Goal: Information Seeking & Learning: Learn about a topic

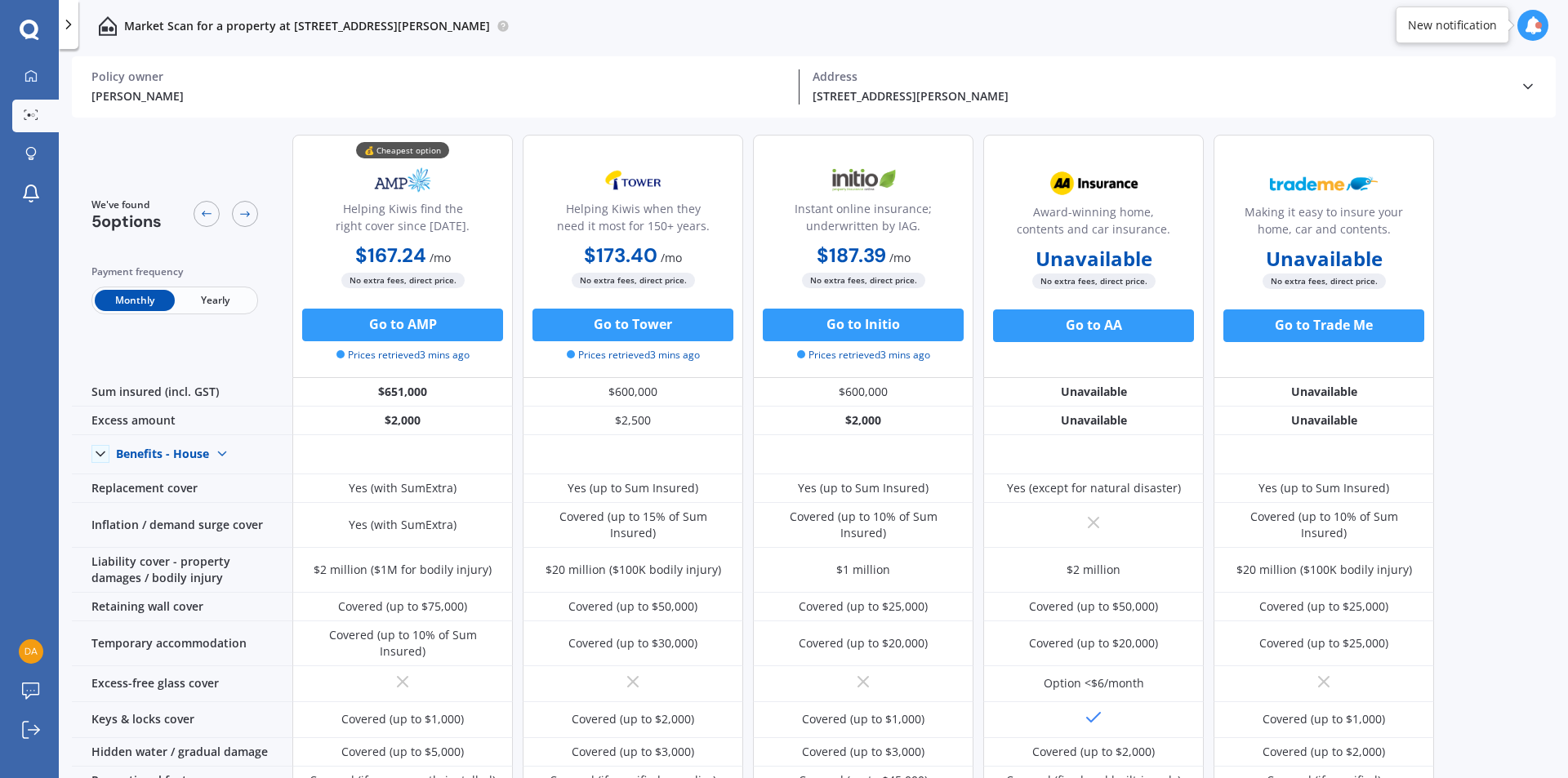
scroll to position [163, 0]
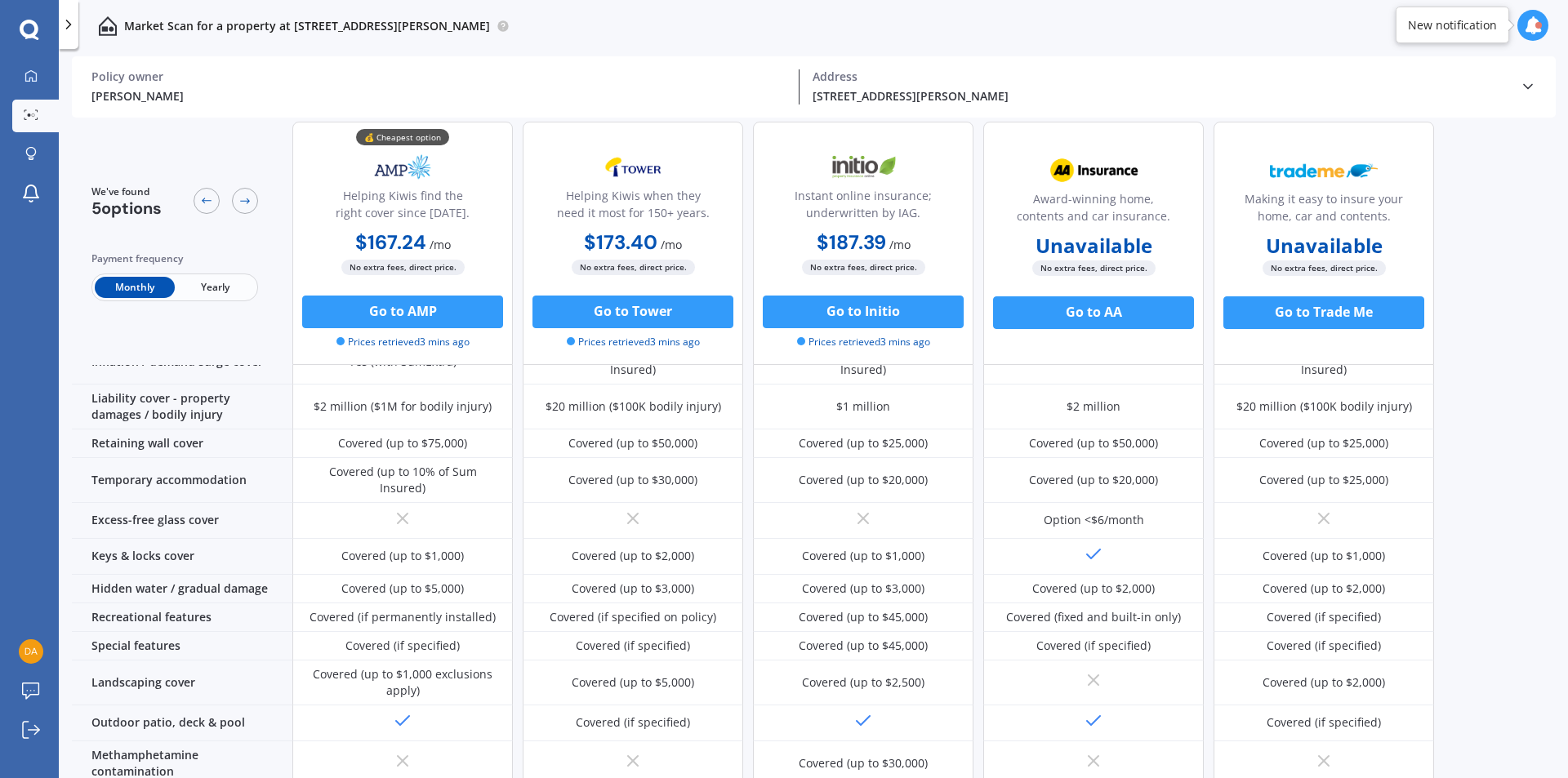
click at [240, 291] on span "Yearly" at bounding box center [215, 288] width 80 height 22
click at [135, 284] on span "Monthly" at bounding box center [134, 288] width 80 height 22
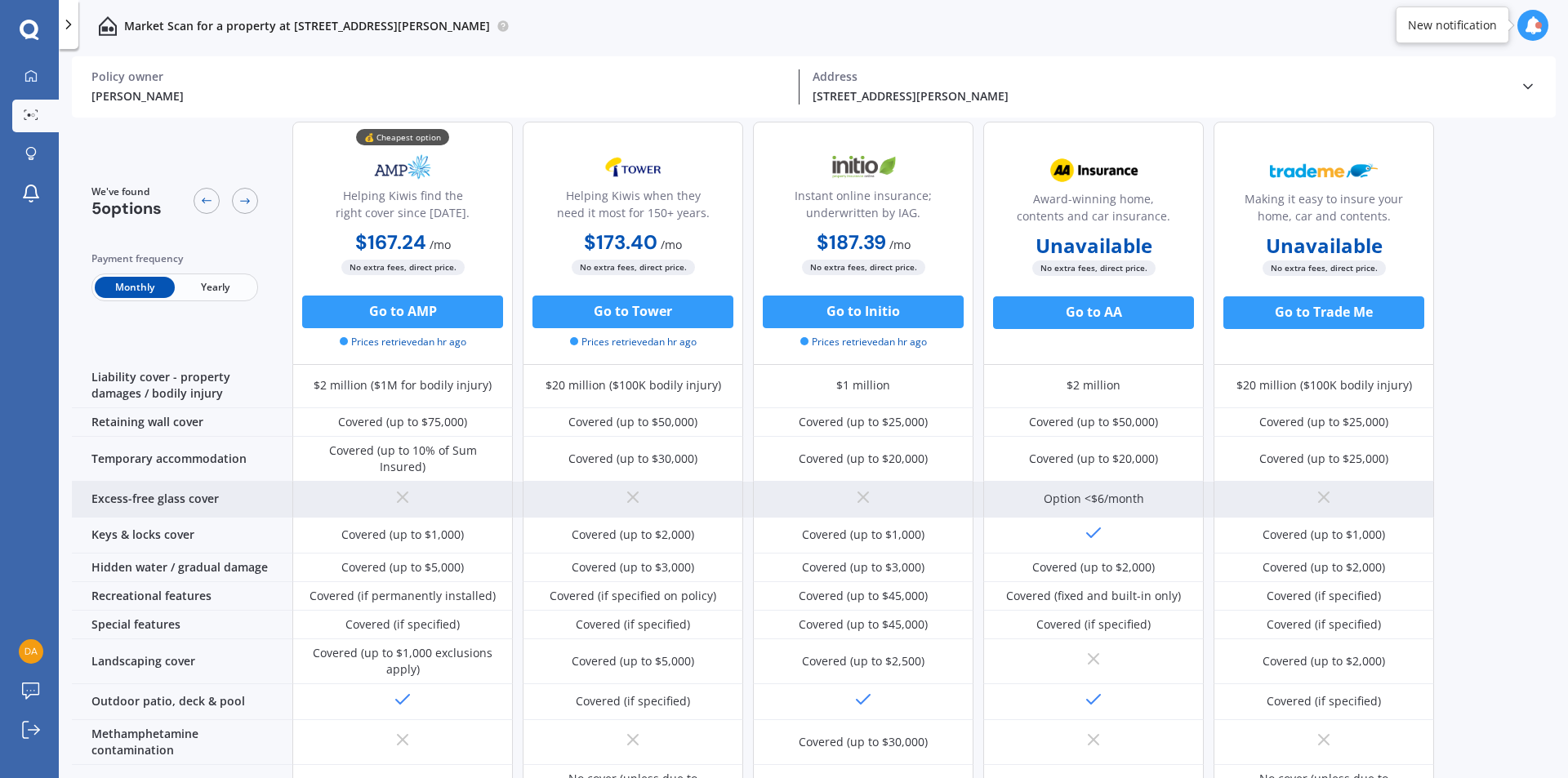
scroll to position [0, 0]
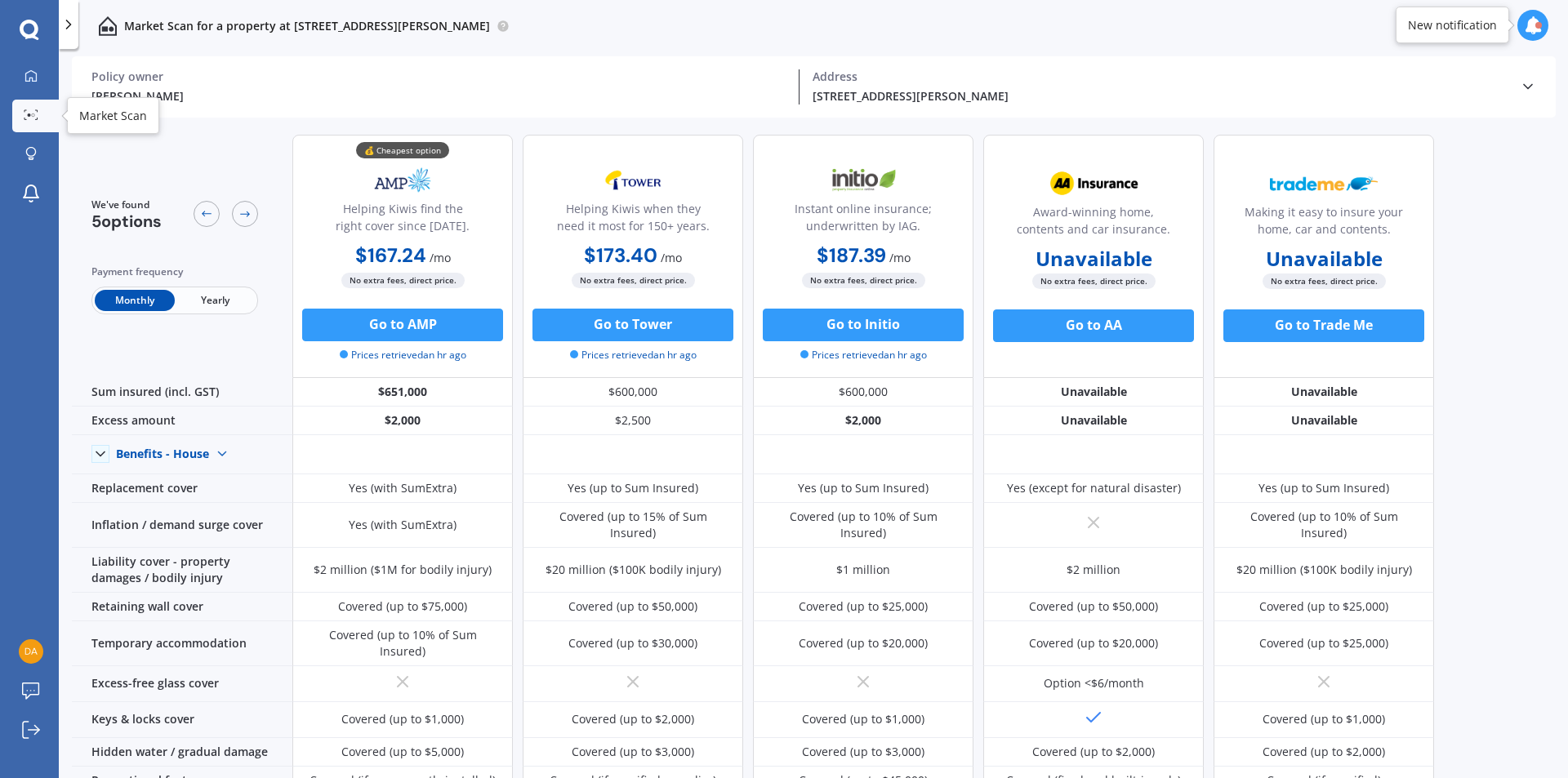
click at [33, 111] on icon at bounding box center [32, 114] width 15 height 11
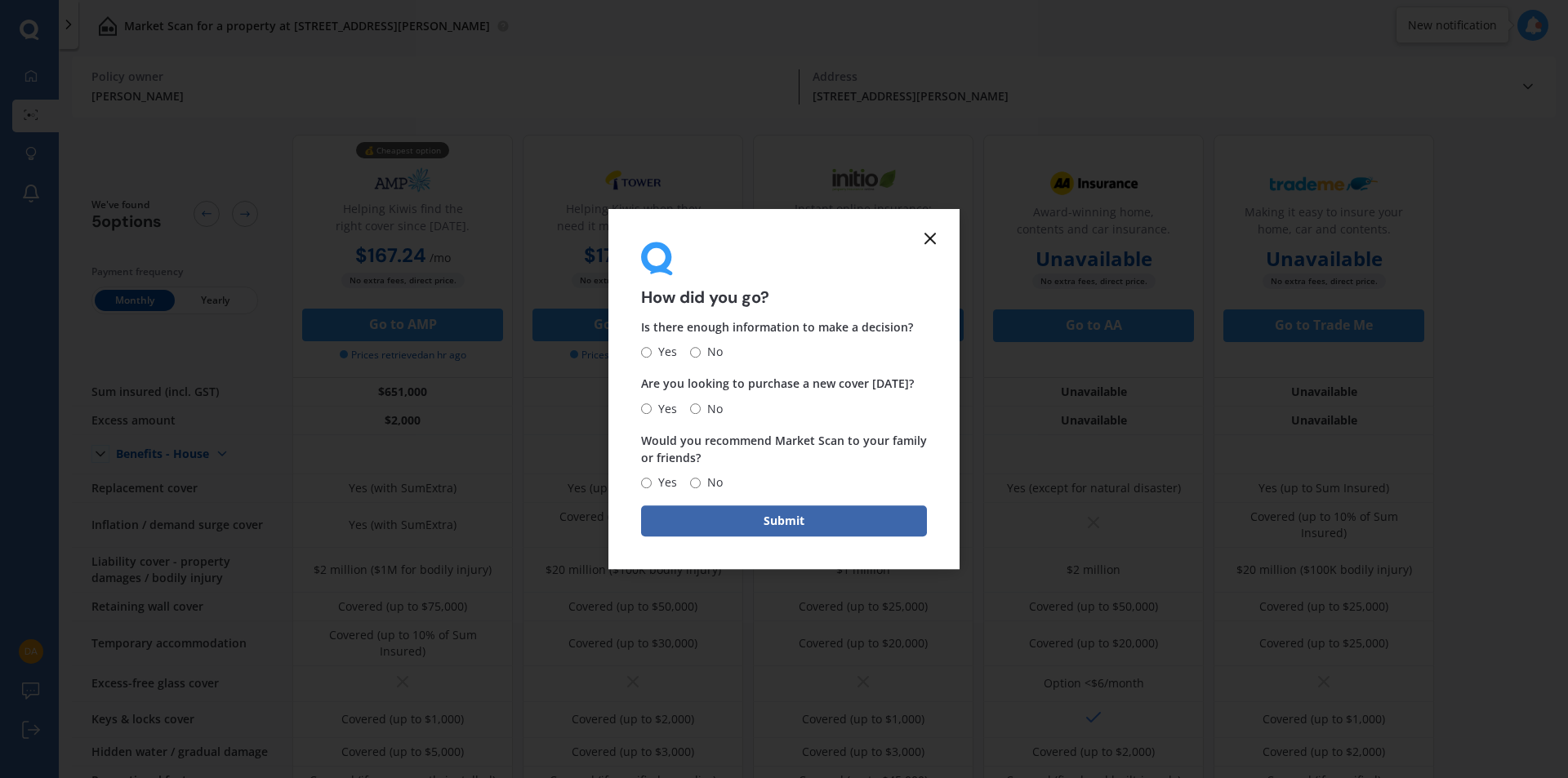
click at [945, 236] on form "How did you go? Is there enough information to make a decision? Yes No Are you …" at bounding box center [784, 389] width 351 height 361
click at [937, 236] on icon at bounding box center [930, 239] width 20 height 20
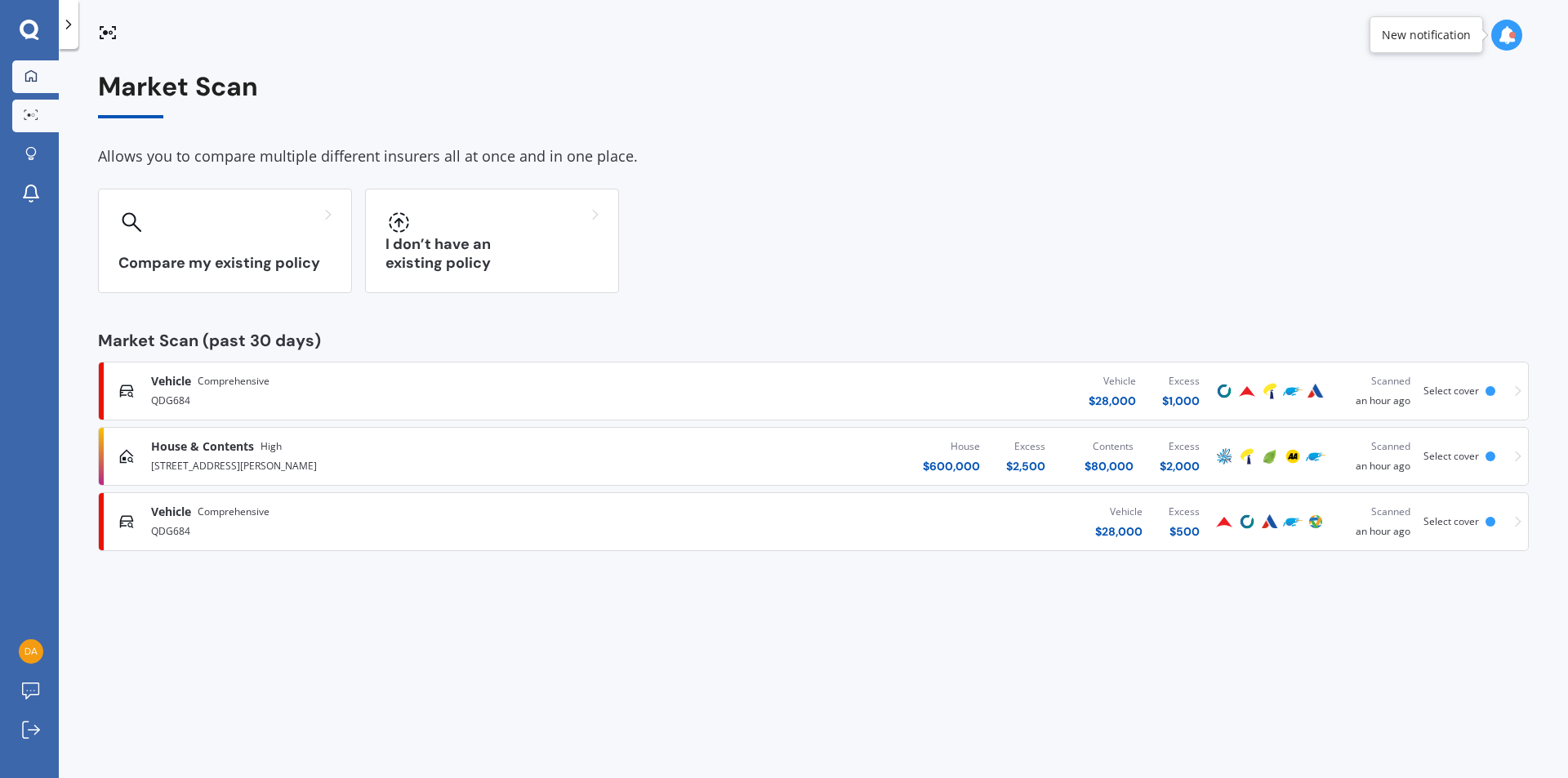
click at [44, 76] on link "My Dashboard" at bounding box center [36, 76] width 46 height 32
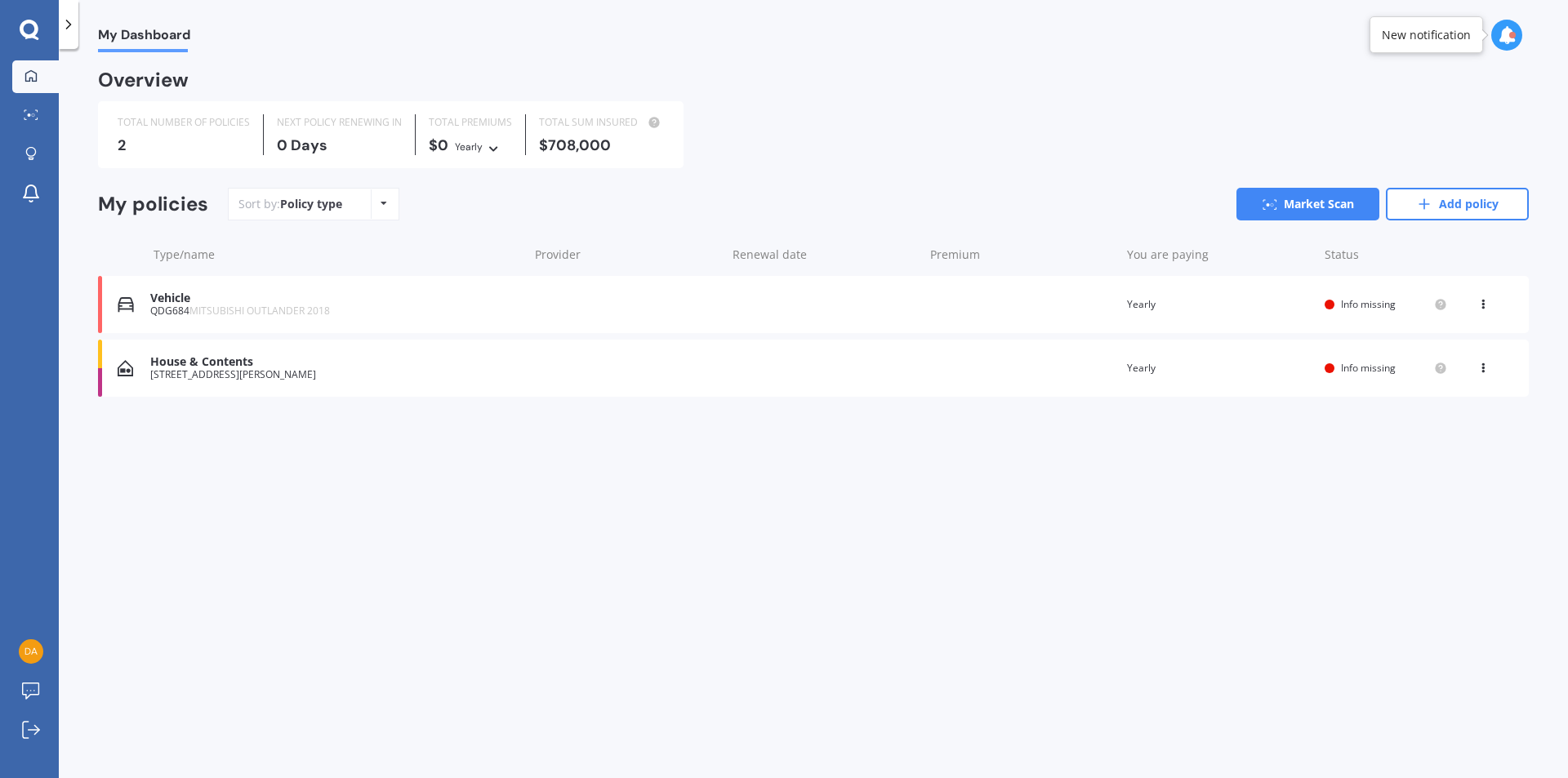
click at [1487, 307] on div "View option View policy Delete" at bounding box center [1484, 304] width 15 height 17
click at [1464, 342] on div "View policy" at bounding box center [1446, 335] width 162 height 32
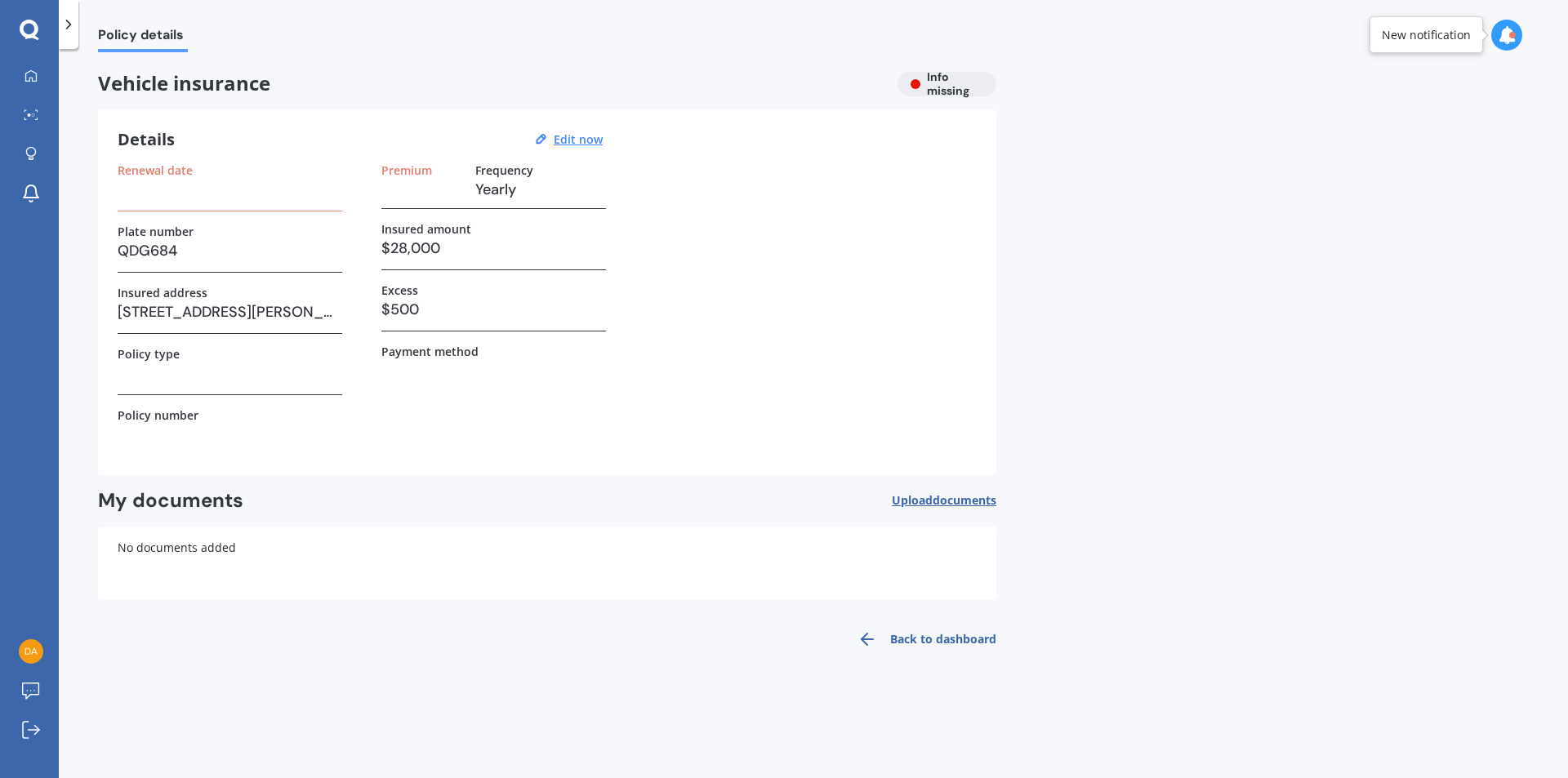
click at [430, 304] on h3 "$500" at bounding box center [493, 309] width 225 height 25
click at [26, 115] on icon at bounding box center [32, 114] width 15 height 11
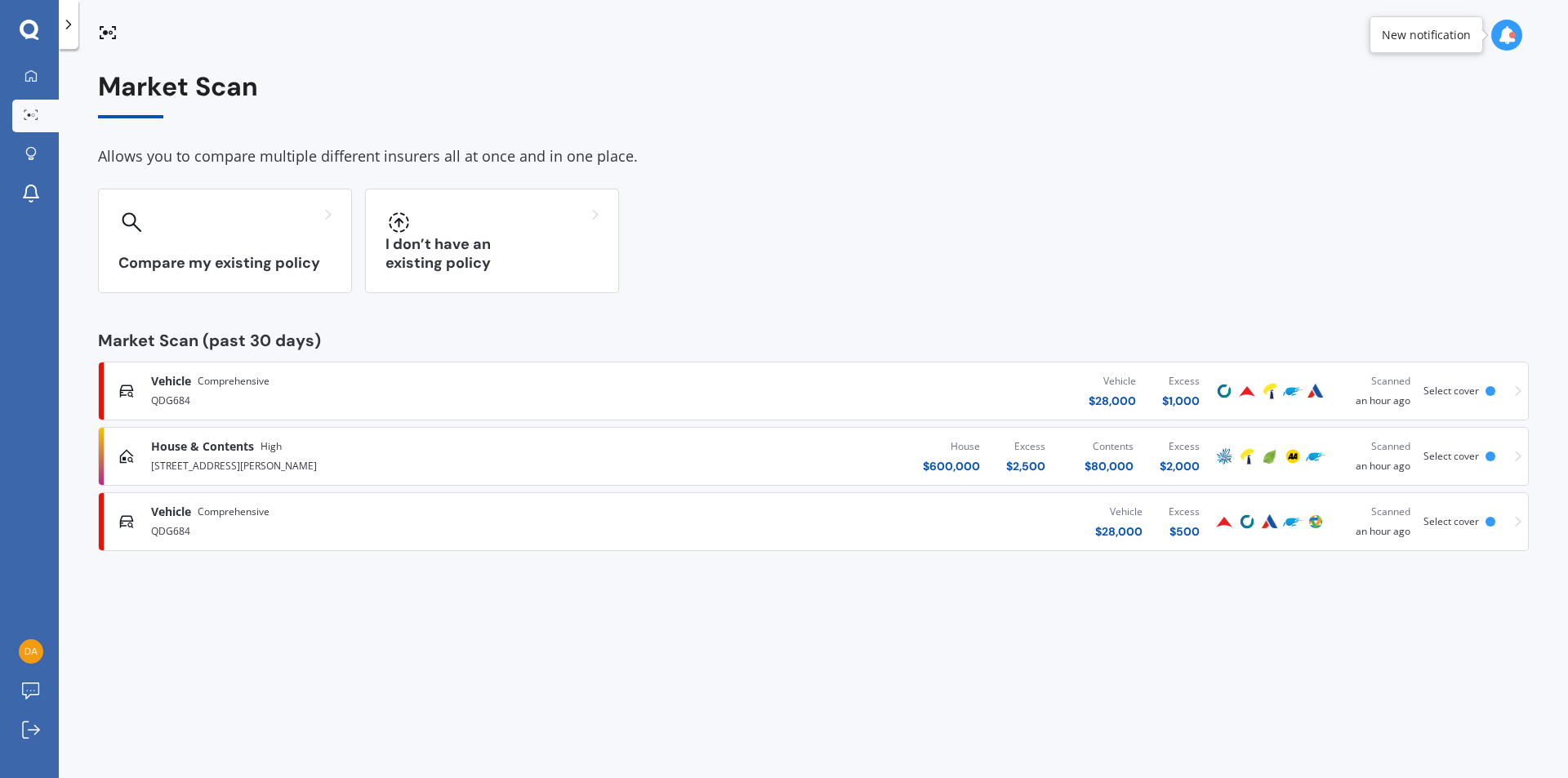
click at [1406, 518] on div "Scanned" at bounding box center [1375, 513] width 70 height 17
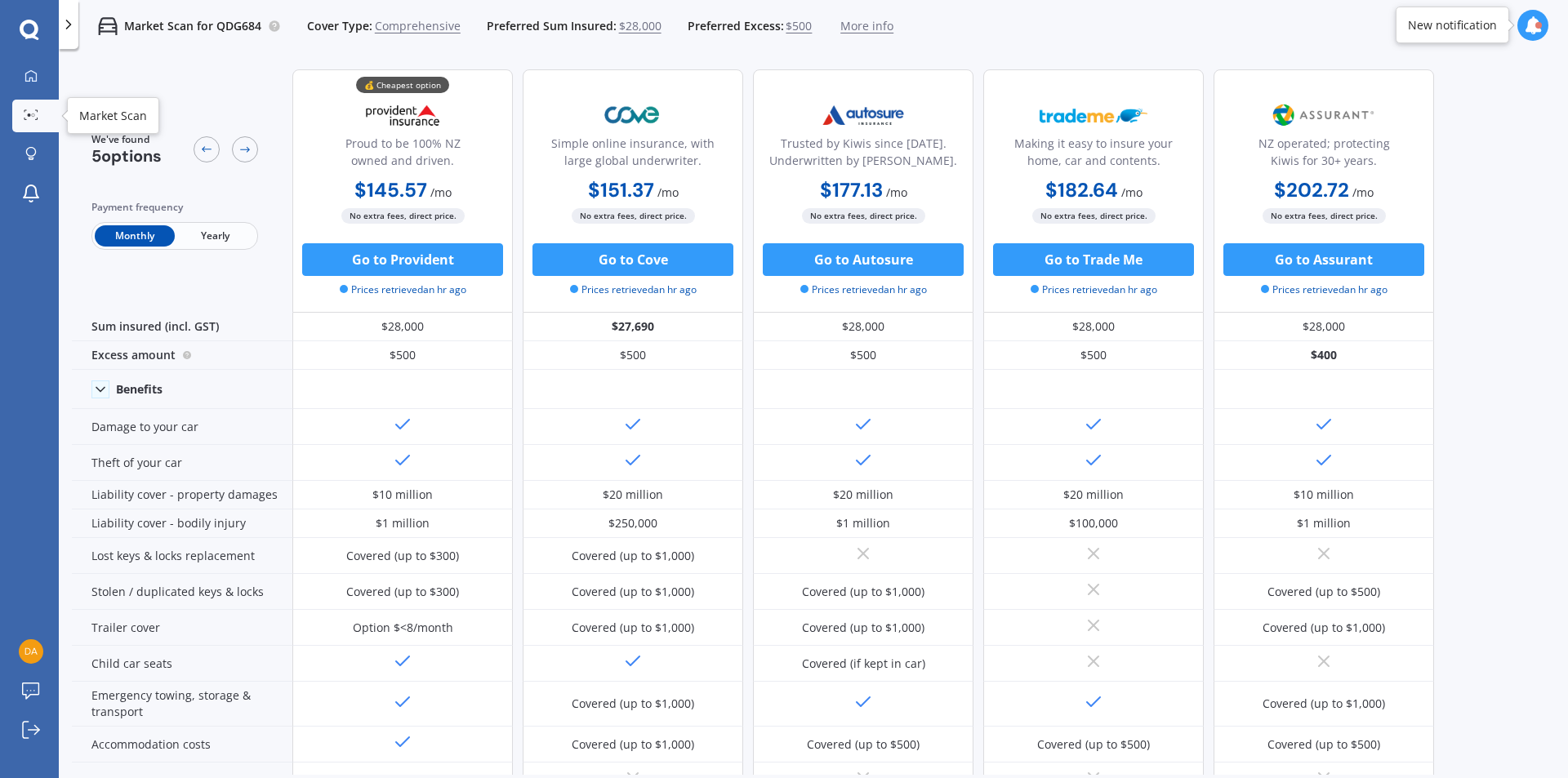
click at [22, 102] on link "Market Scan" at bounding box center [36, 115] width 46 height 32
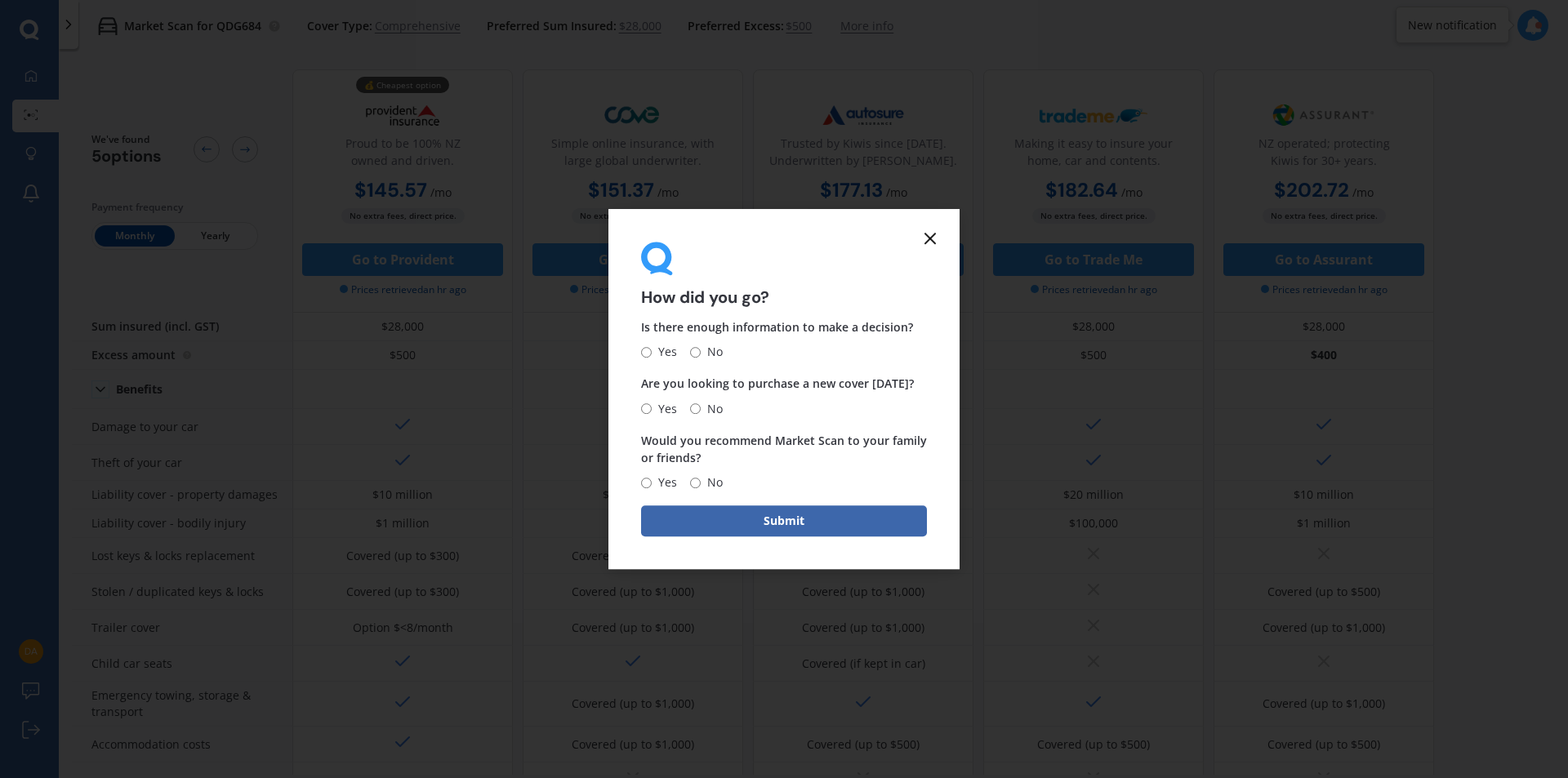
click at [927, 241] on icon at bounding box center [930, 239] width 20 height 20
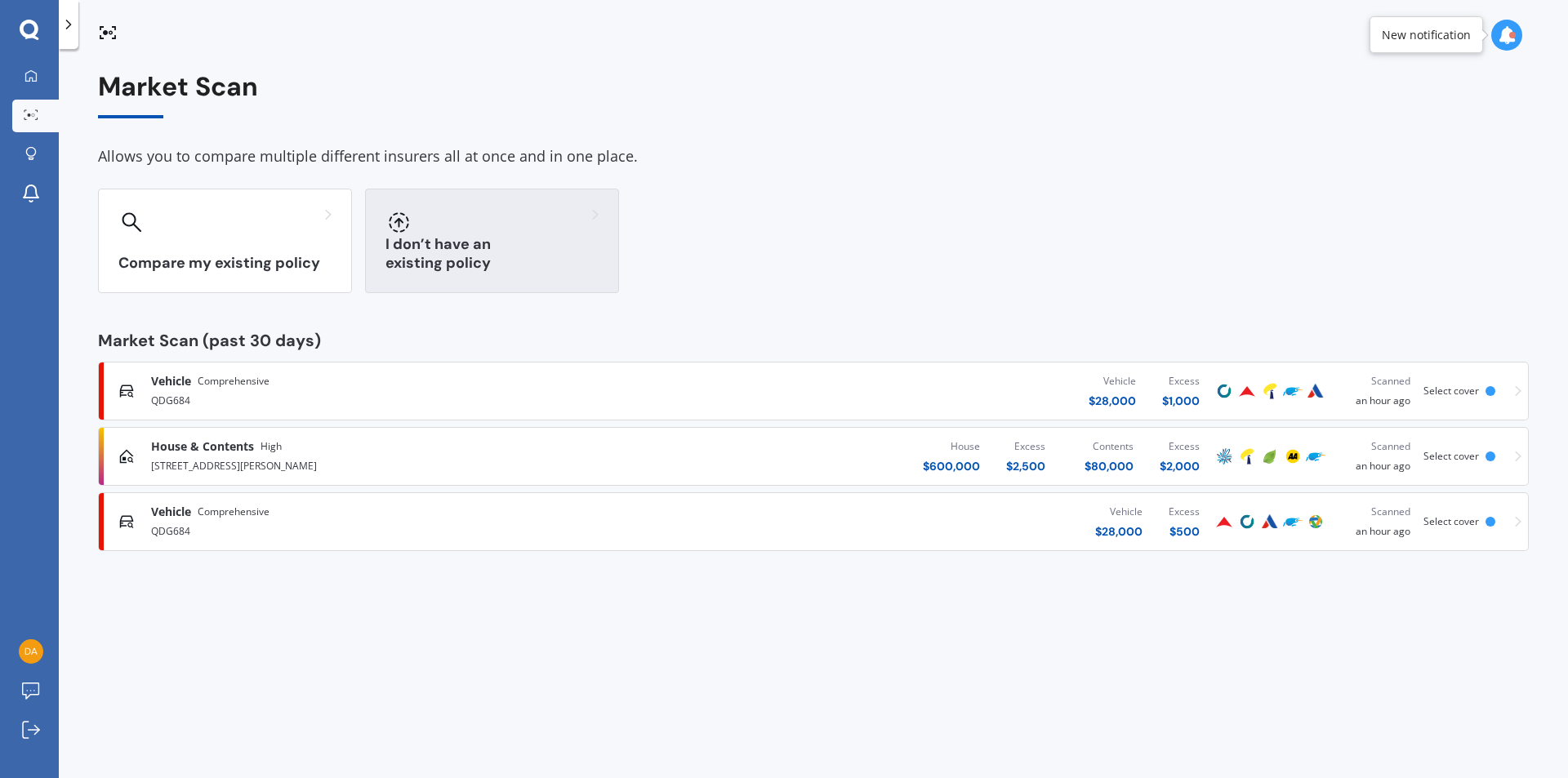
click at [503, 245] on div "I don’t have an existing policy" at bounding box center [492, 241] width 254 height 105
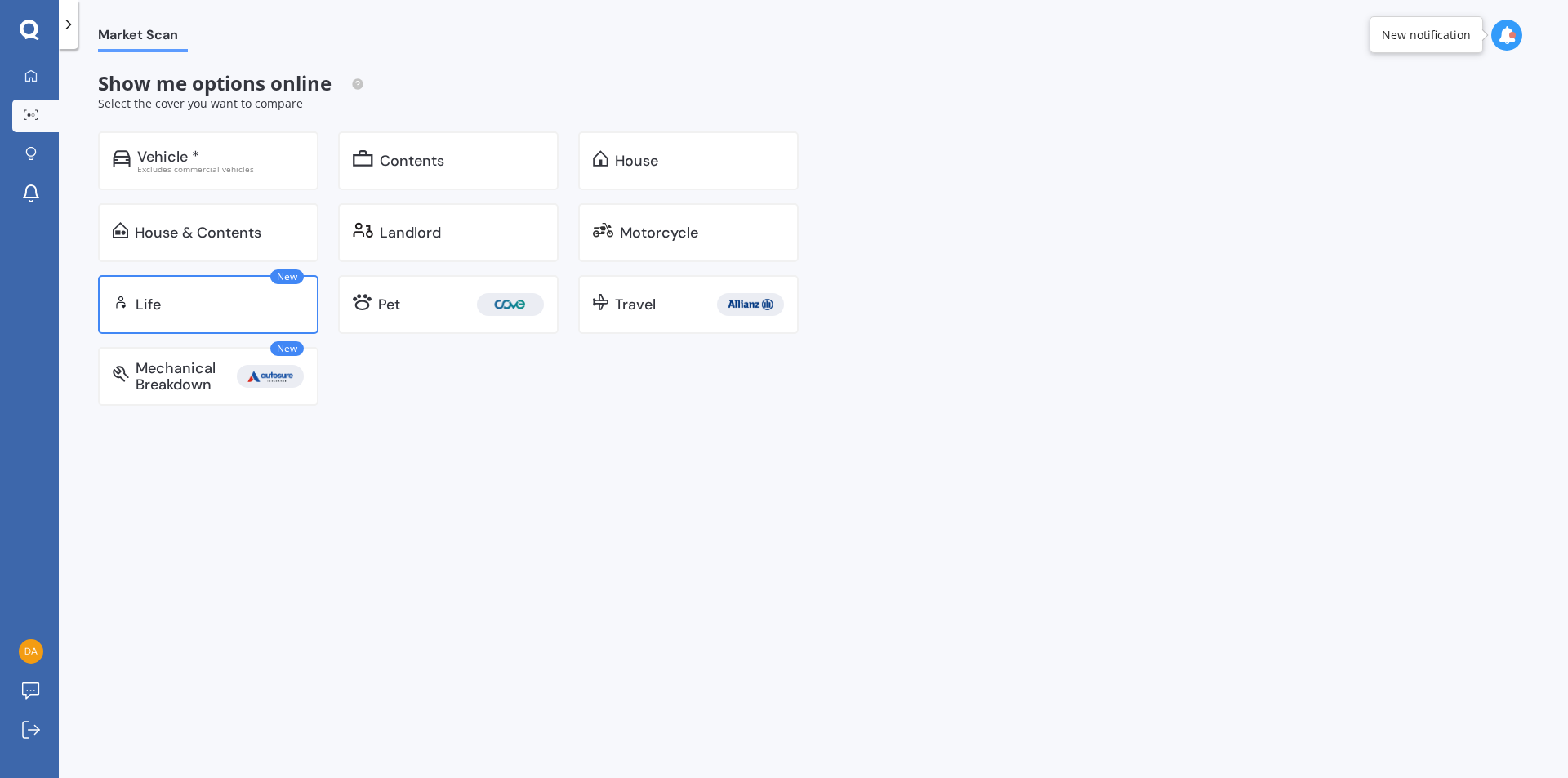
click at [201, 310] on div "Life" at bounding box center [219, 304] width 168 height 17
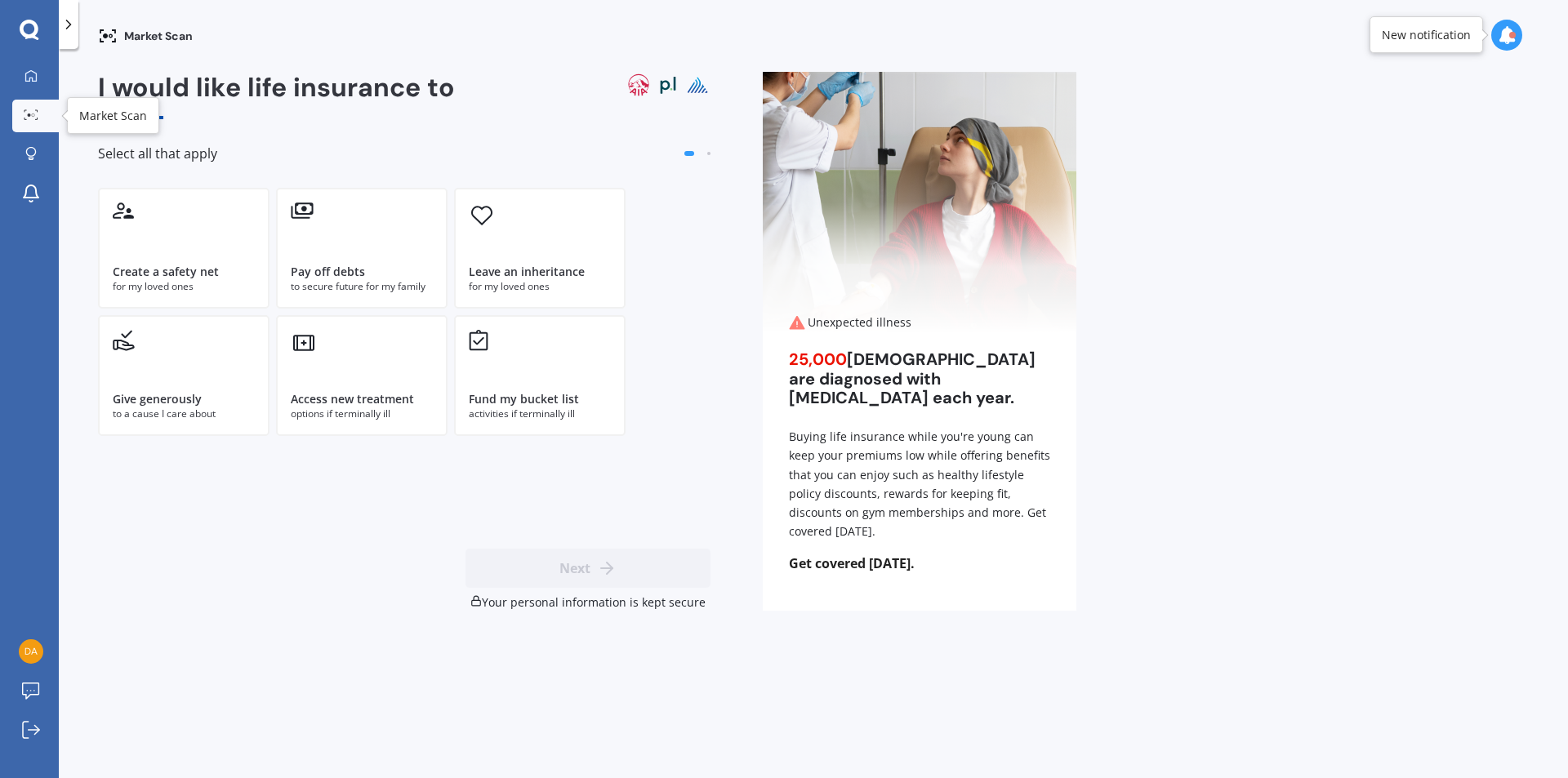
click at [30, 123] on link "Market Scan" at bounding box center [36, 115] width 46 height 32
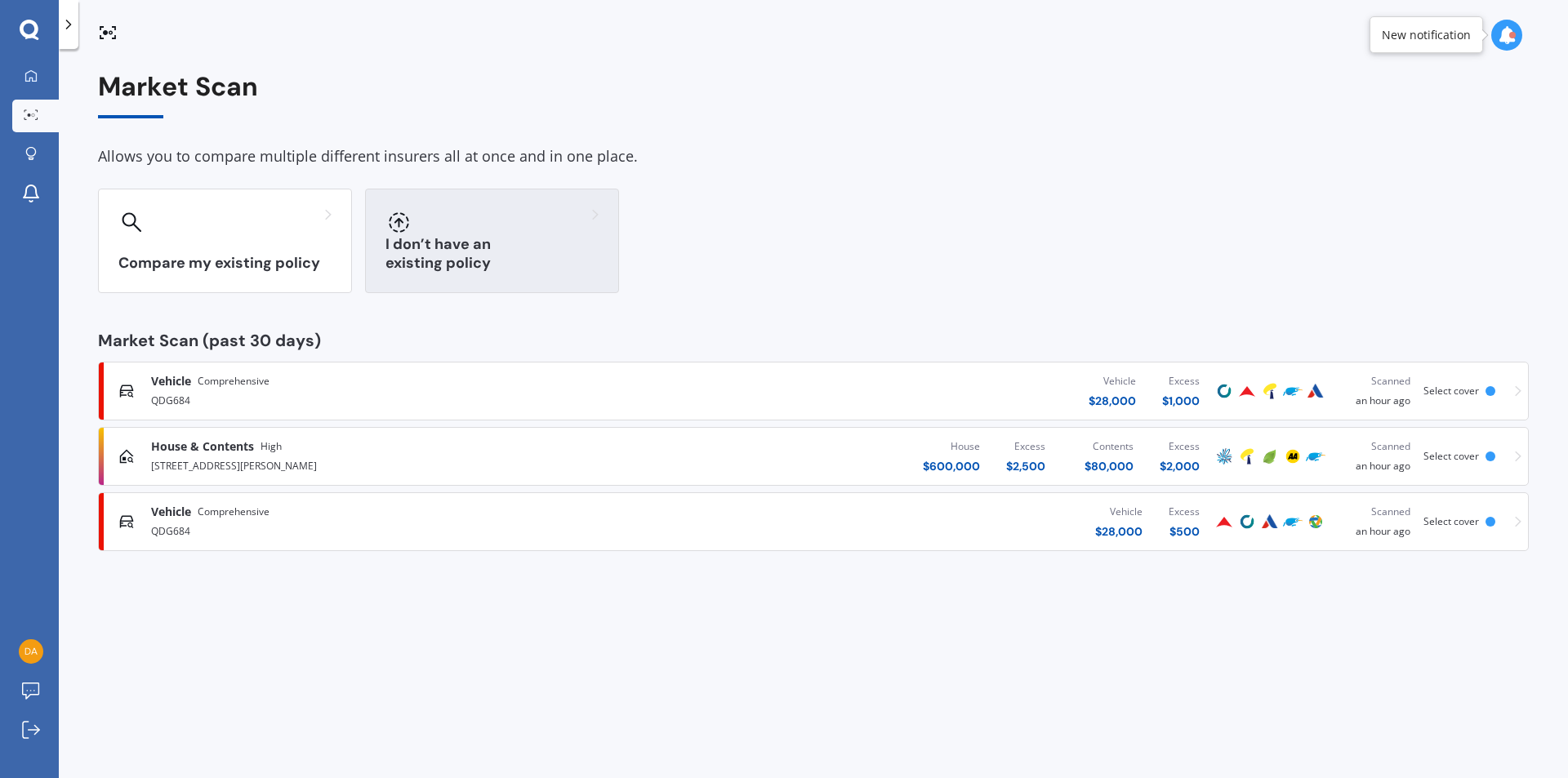
click at [491, 248] on div "I don’t have an existing policy" at bounding box center [492, 241] width 254 height 105
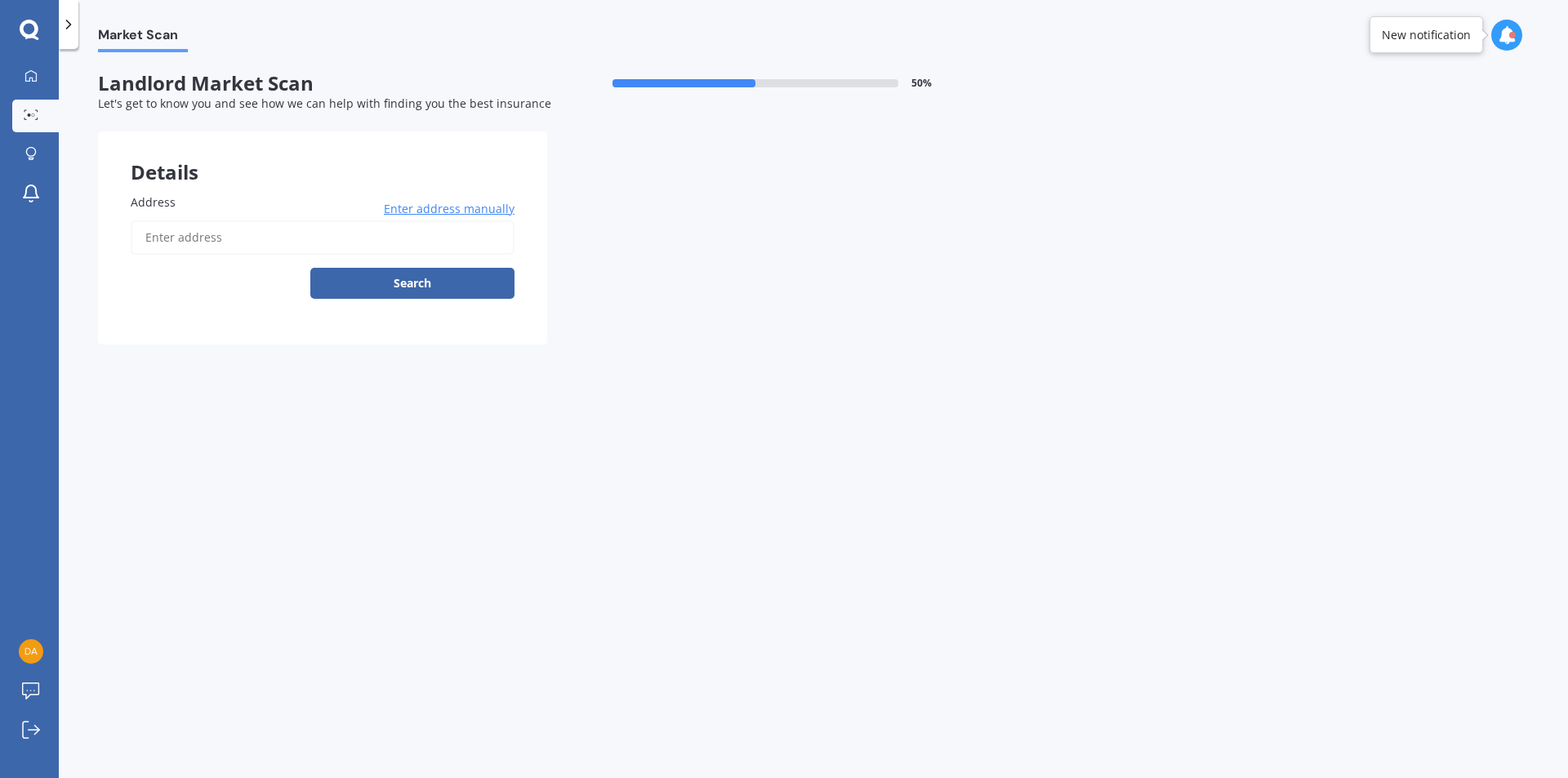
drag, startPoint x: 491, startPoint y: 248, endPoint x: 43, endPoint y: 80, distance: 478.5
click at [450, 257] on div "Enter address manually Search" at bounding box center [323, 260] width 384 height 79
click at [43, 80] on link "My Dashboard" at bounding box center [36, 76] width 46 height 32
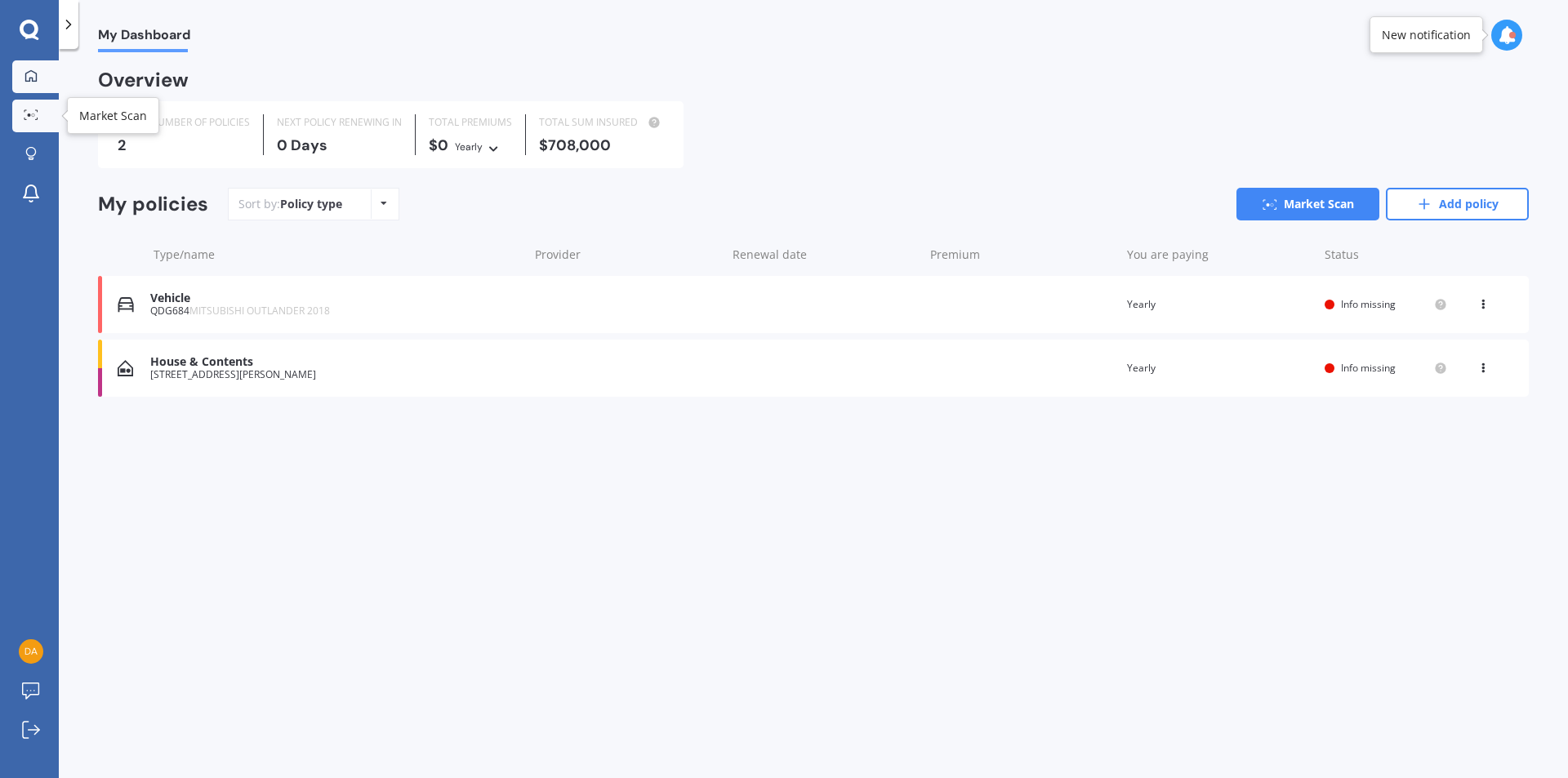
click at [27, 112] on icon at bounding box center [32, 114] width 15 height 11
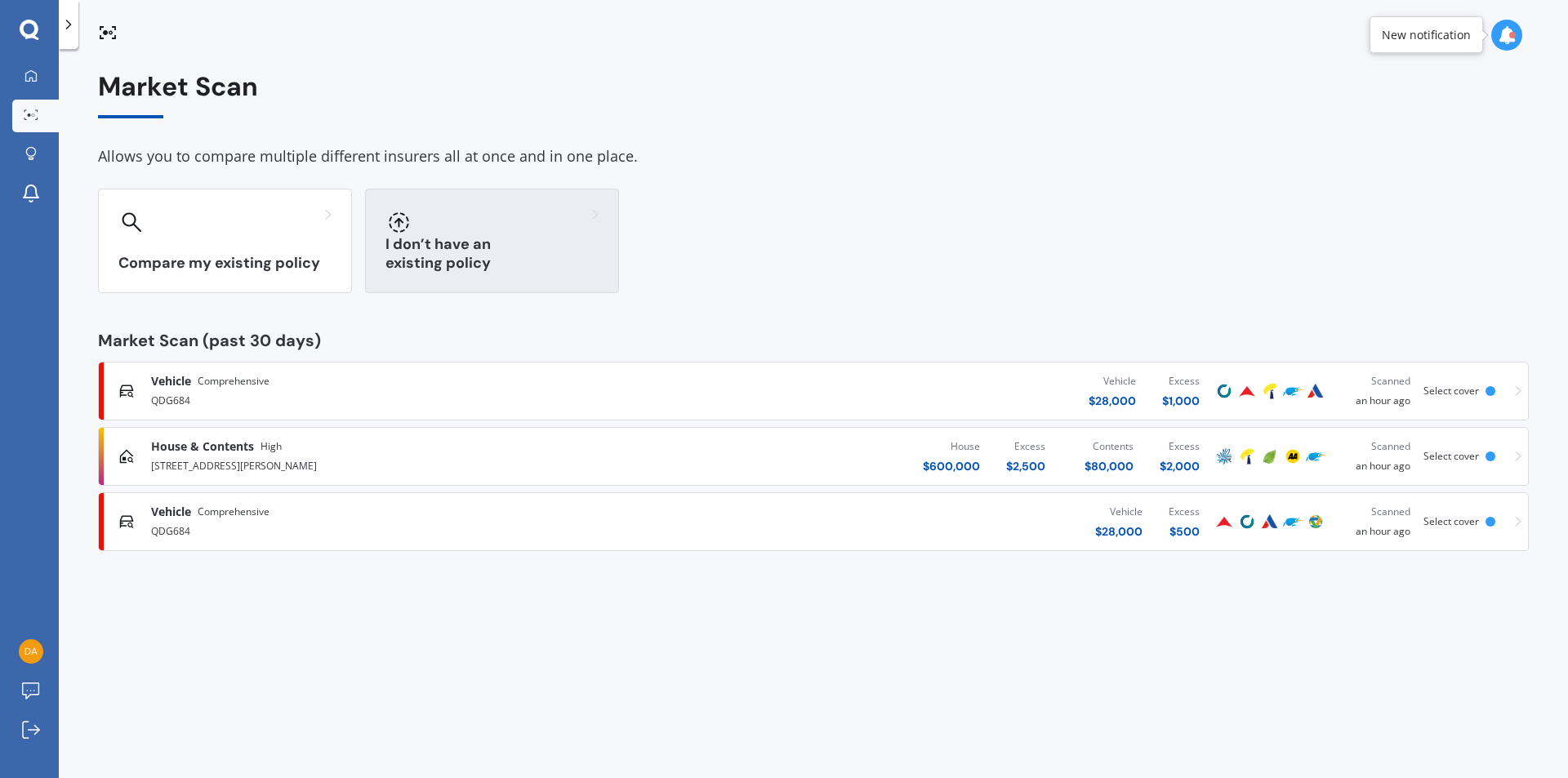
click at [517, 236] on div "I don’t have an existing policy" at bounding box center [492, 241] width 254 height 105
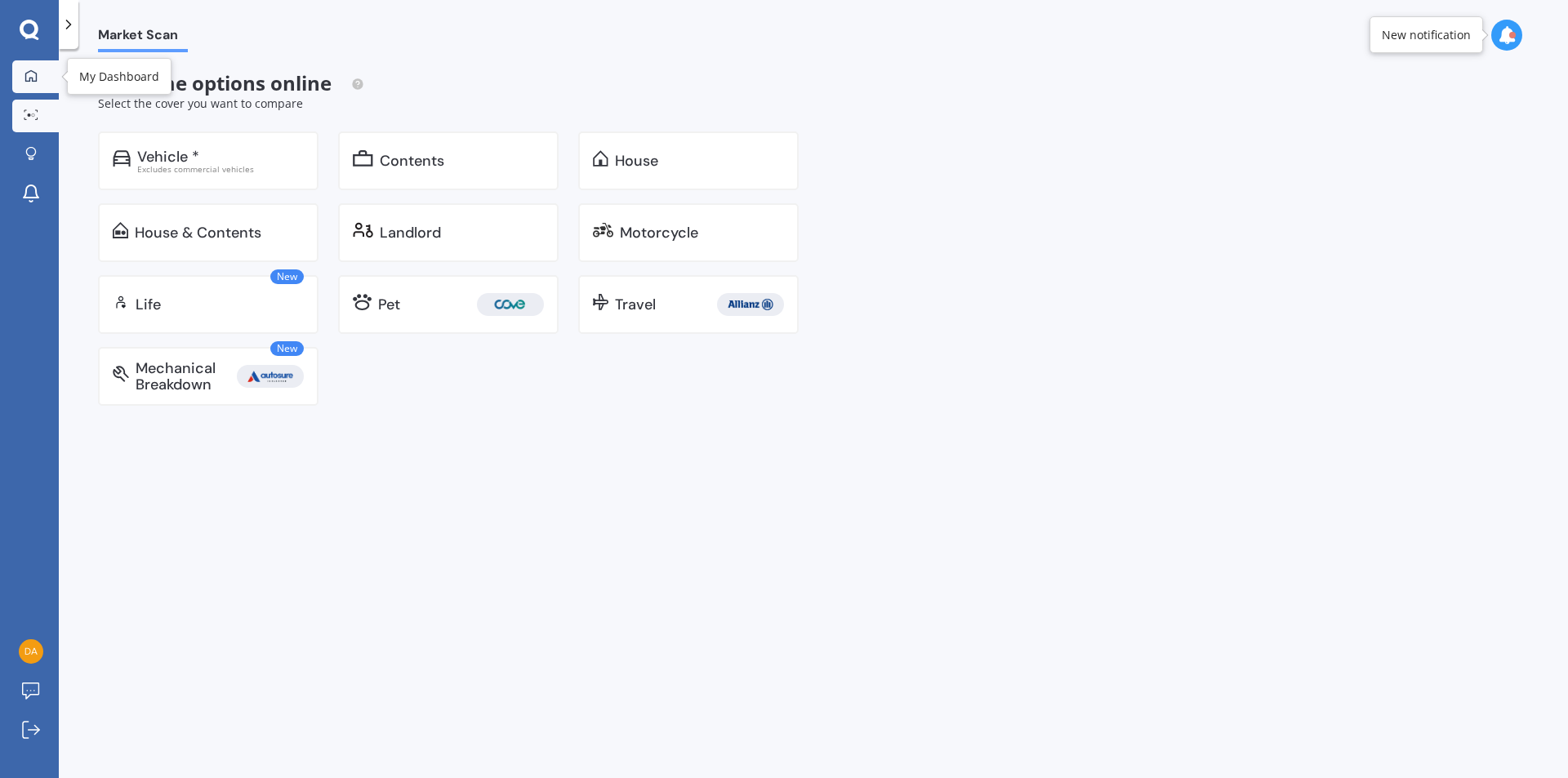
click at [35, 75] on icon at bounding box center [32, 76] width 13 height 13
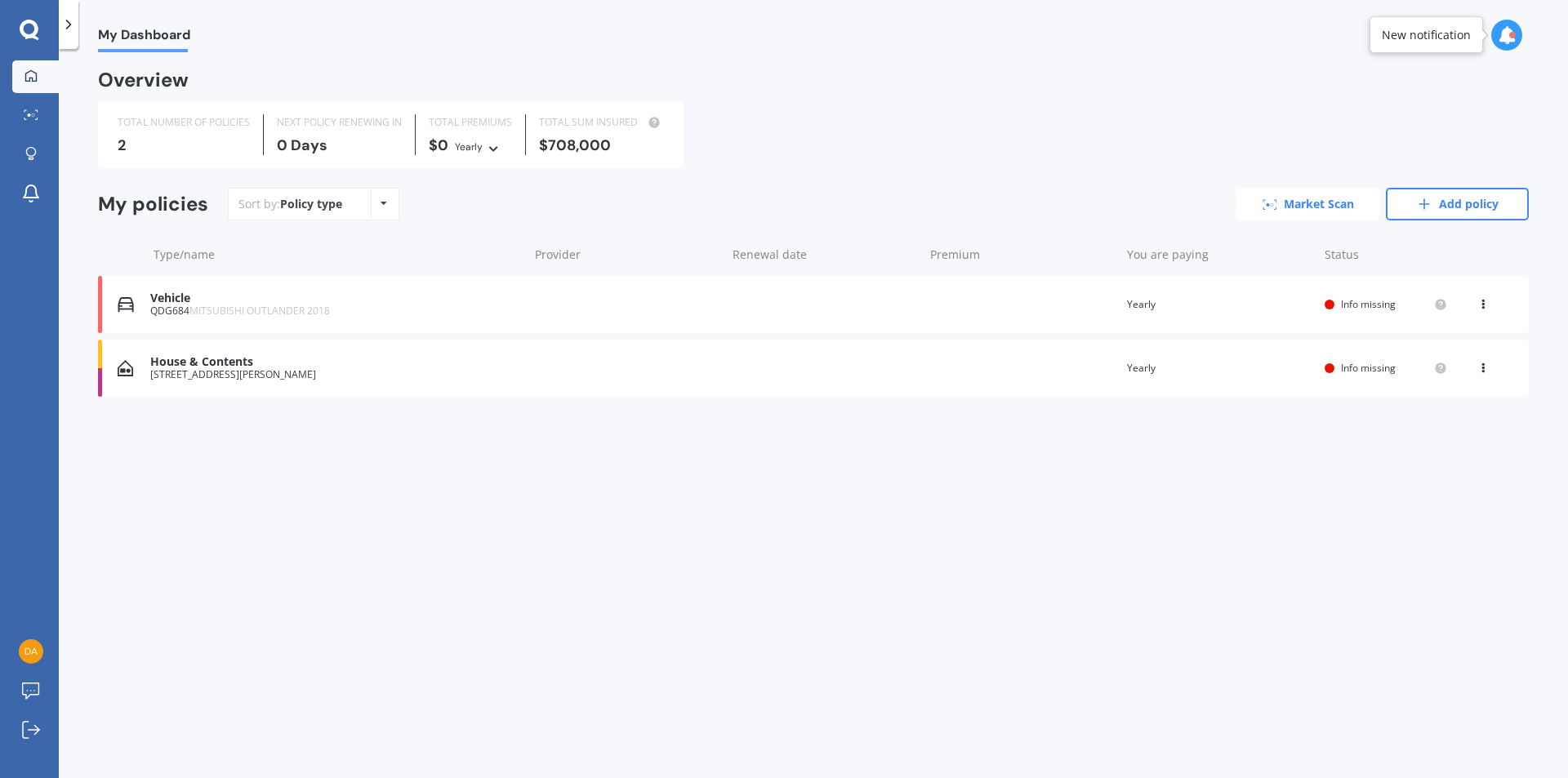
click at [1298, 209] on link "Market Scan" at bounding box center [1308, 203] width 143 height 32
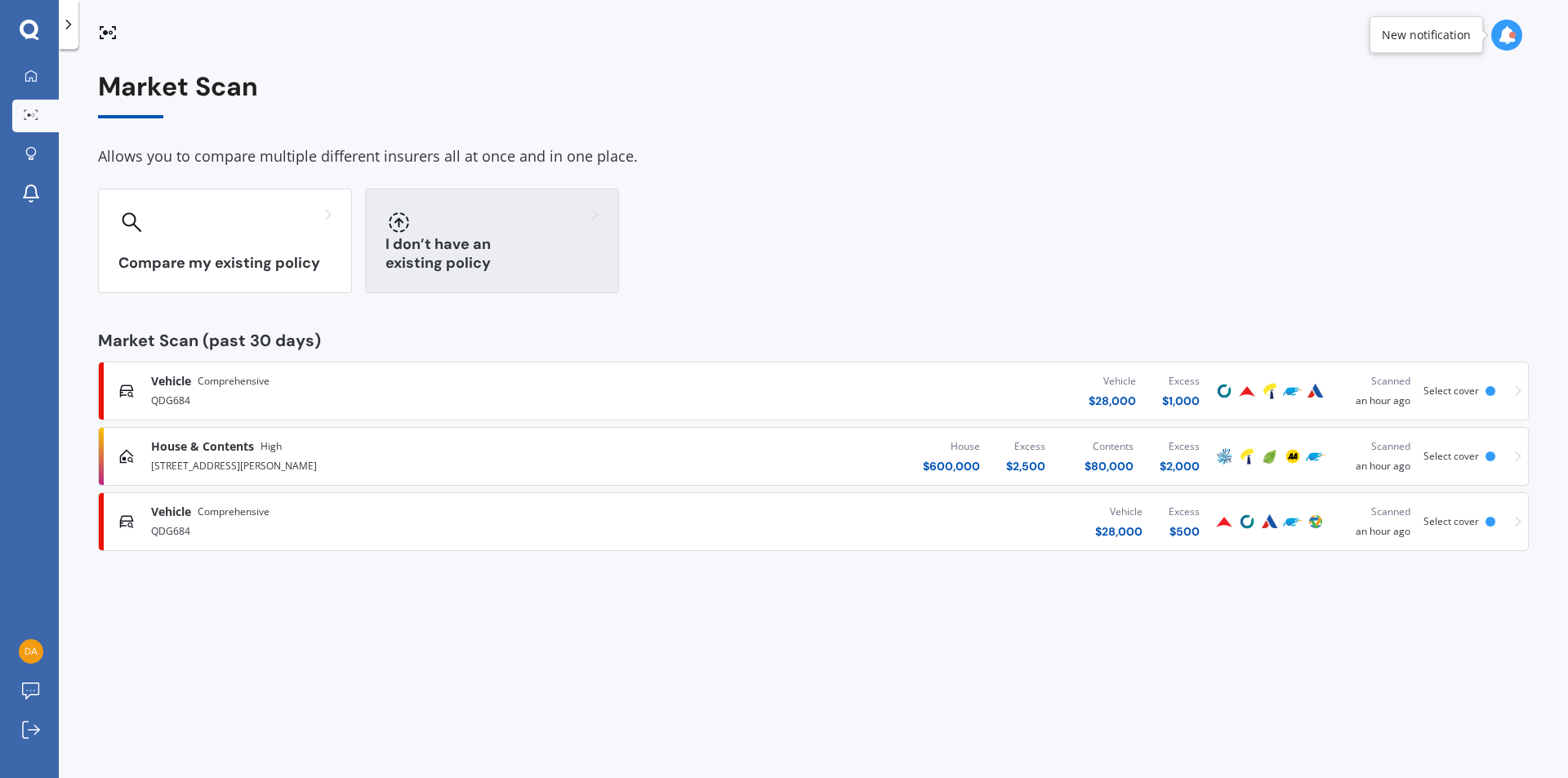
click at [556, 241] on div "I don’t have an existing policy" at bounding box center [492, 241] width 254 height 105
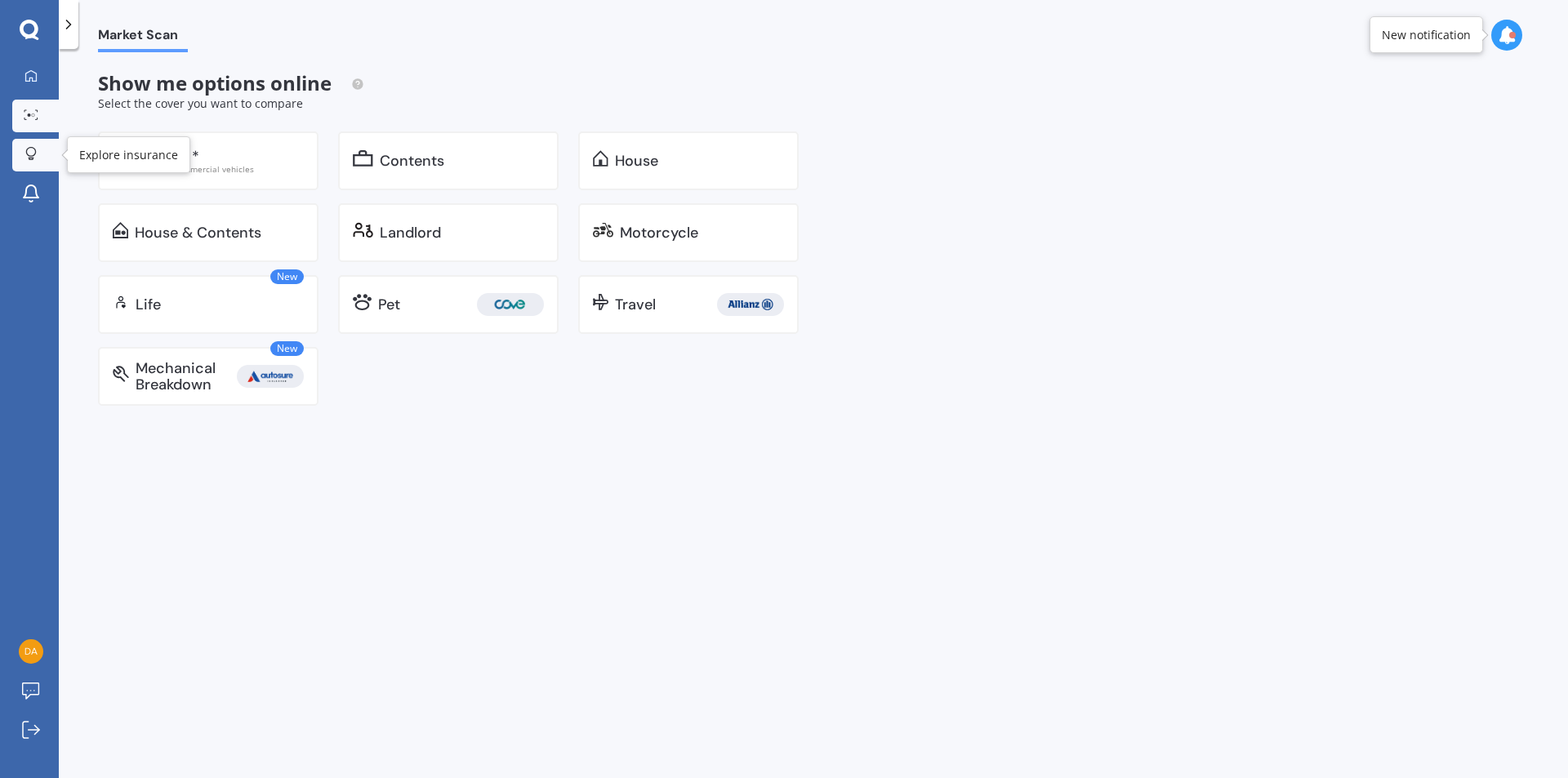
click at [27, 146] on link "Explore insurance" at bounding box center [36, 154] width 46 height 32
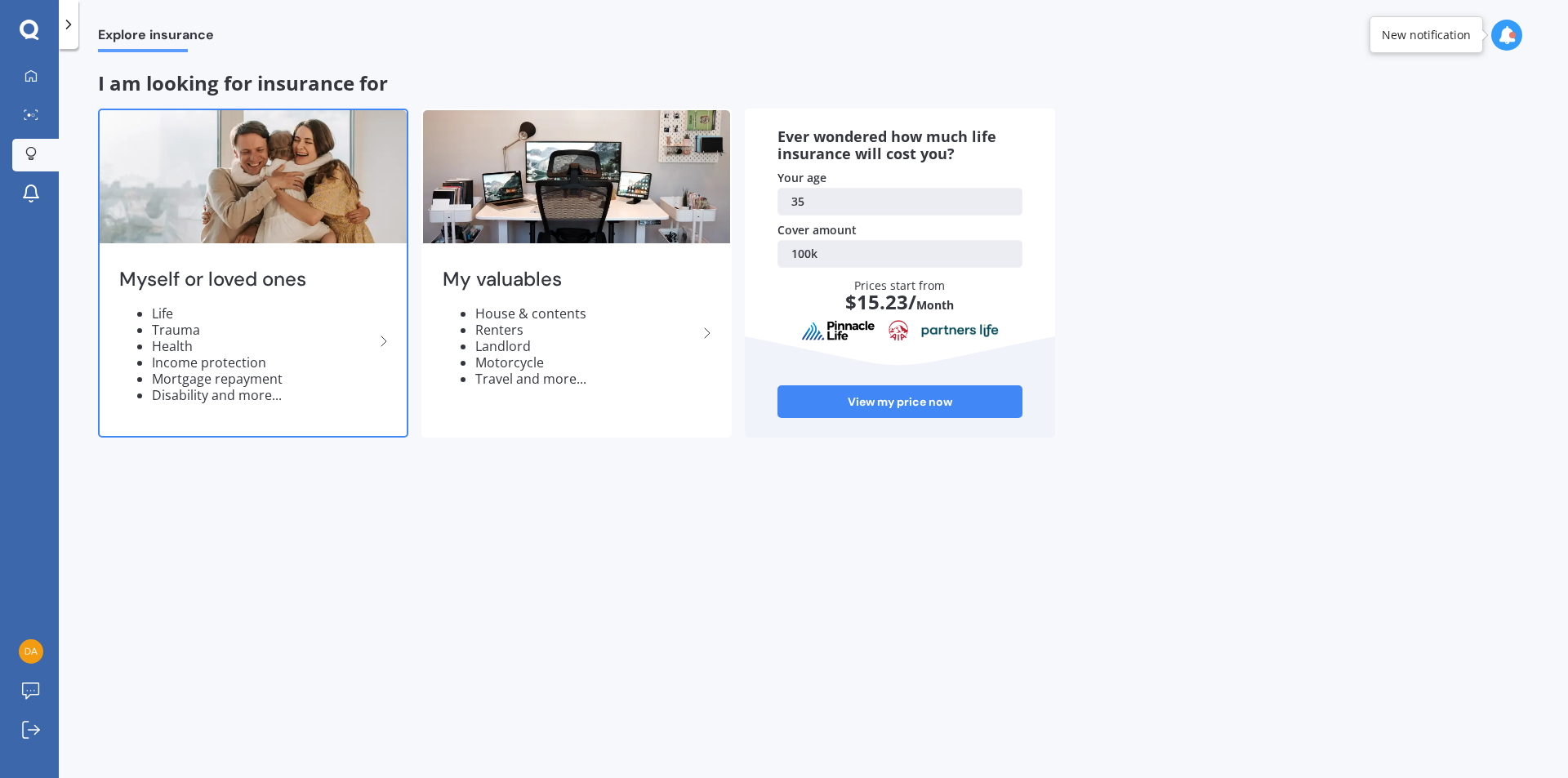
click at [177, 347] on li "Health" at bounding box center [263, 347] width 222 height 17
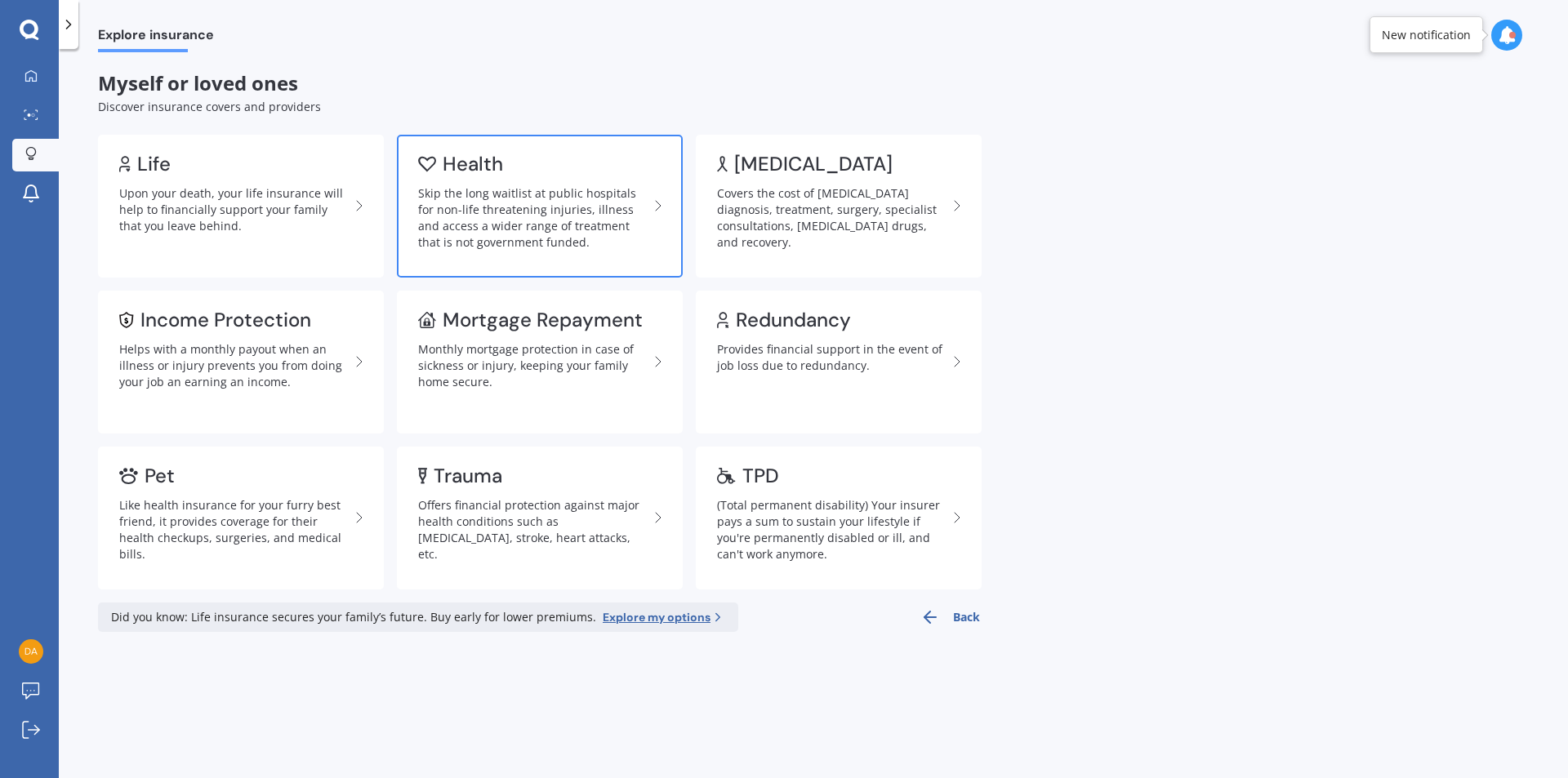
click at [454, 207] on div "Skip the long waitlist at public hospitals for non-life threatening injuries, i…" at bounding box center [533, 218] width 231 height 66
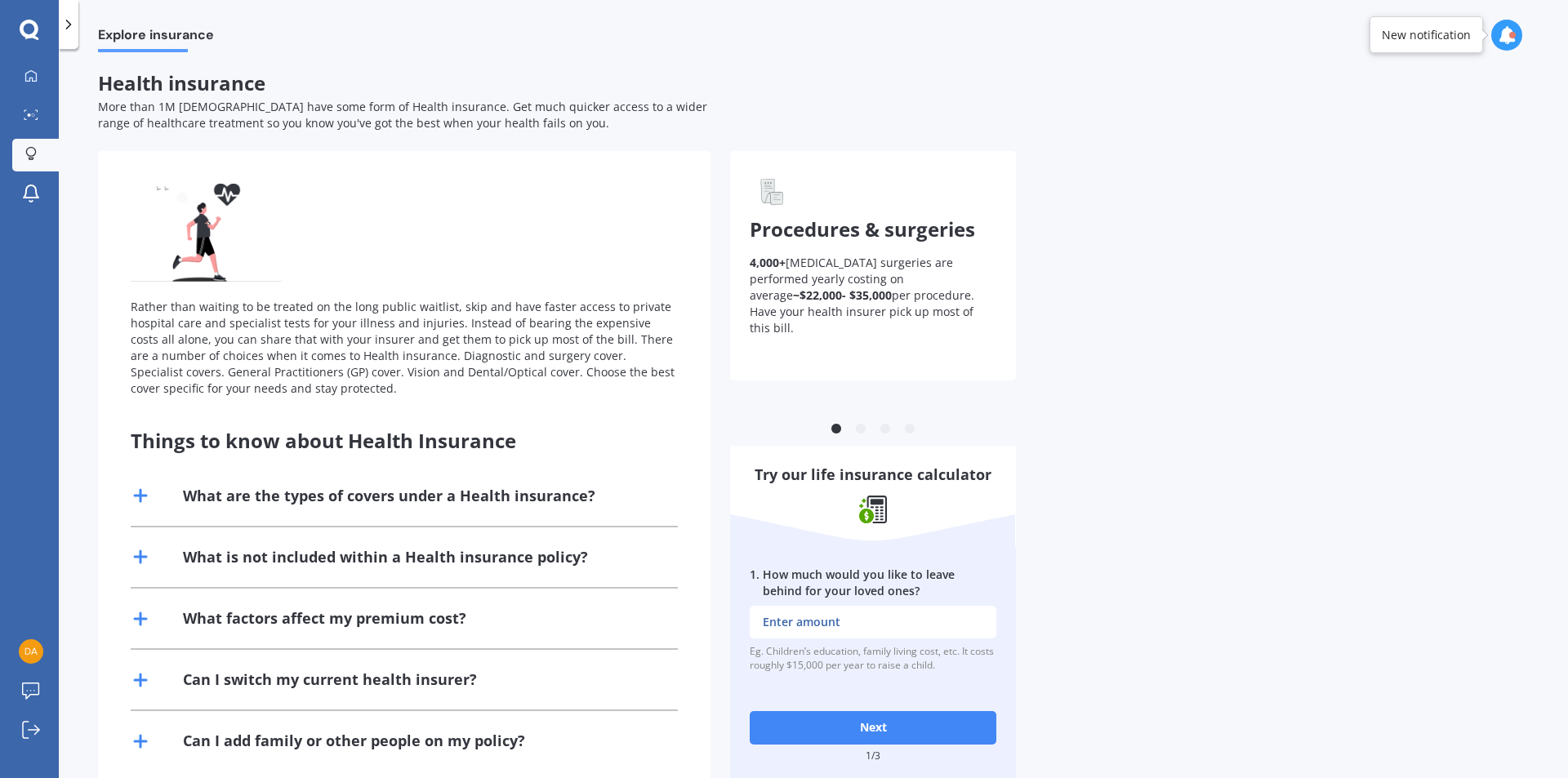
click at [41, 27] on div at bounding box center [29, 31] width 59 height 22
click at [29, 30] on icon at bounding box center [30, 31] width 20 height 22
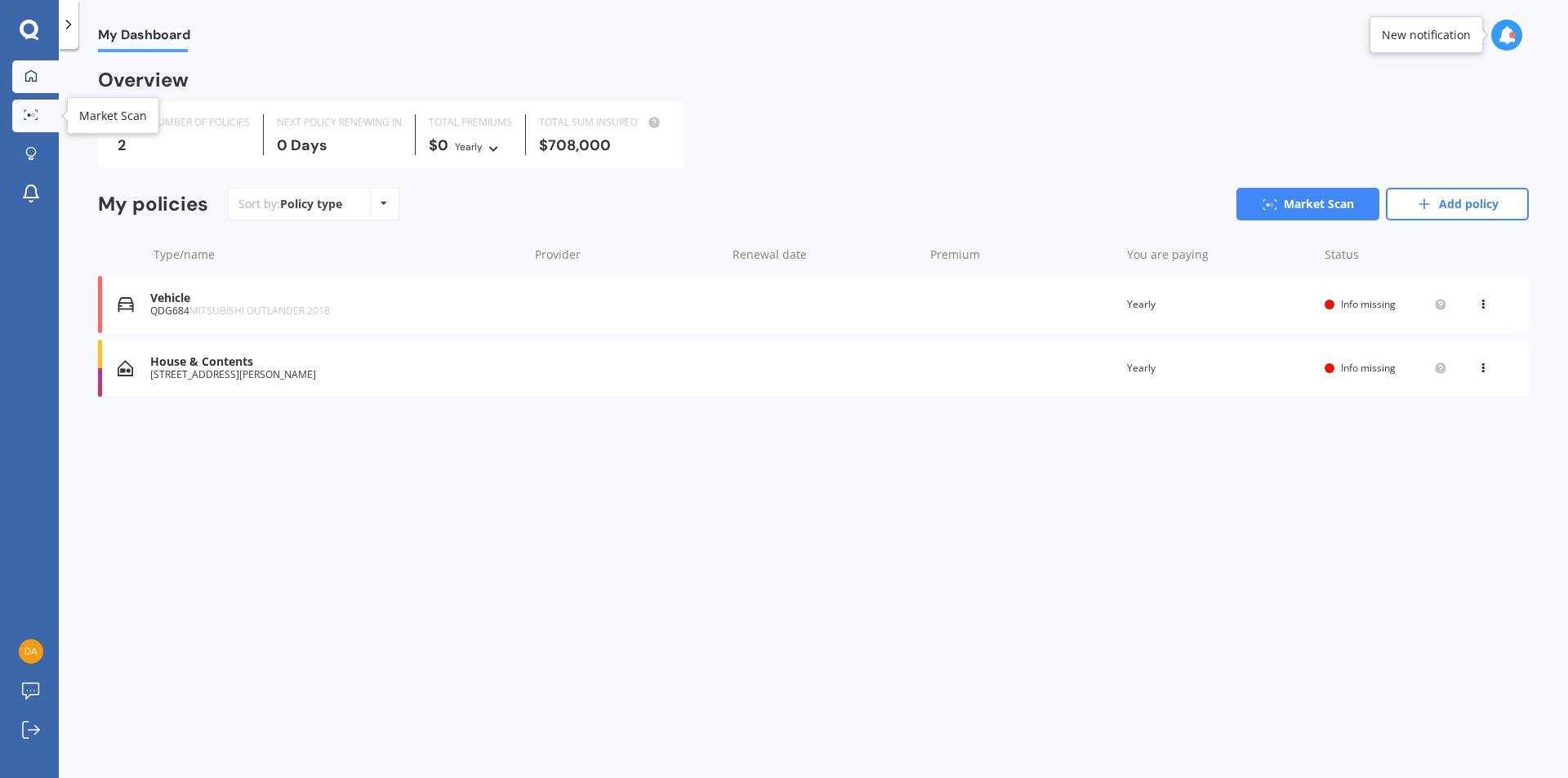
click at [36, 115] on icon at bounding box center [32, 114] width 15 height 11
